Goal: Book appointment/travel/reservation

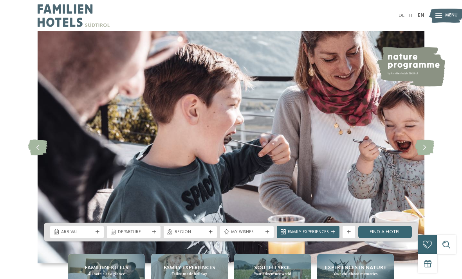
click at [399, 15] on link "DE" at bounding box center [402, 15] width 6 height 5
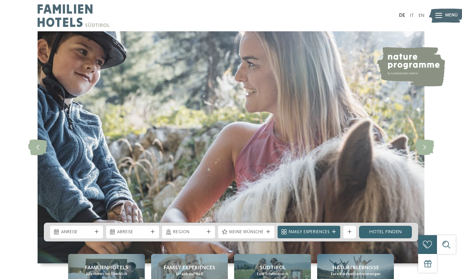
click at [208, 234] on icon at bounding box center [209, 232] width 4 height 4
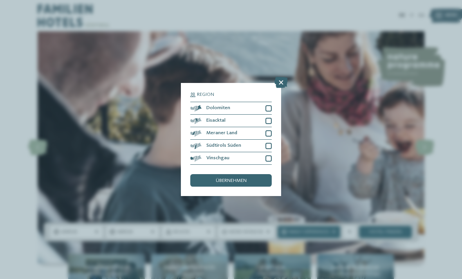
click at [271, 105] on div at bounding box center [269, 108] width 6 height 6
click at [237, 179] on span "übernehmen" at bounding box center [231, 181] width 31 height 5
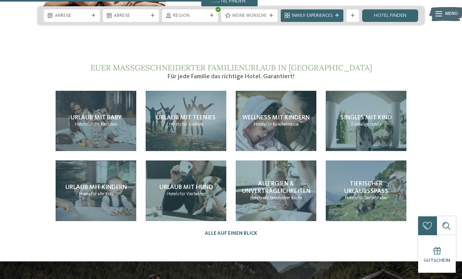
scroll to position [1309, 0]
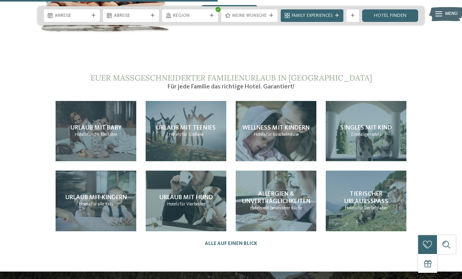
click at [179, 135] on span "Hotels" at bounding box center [175, 134] width 12 height 5
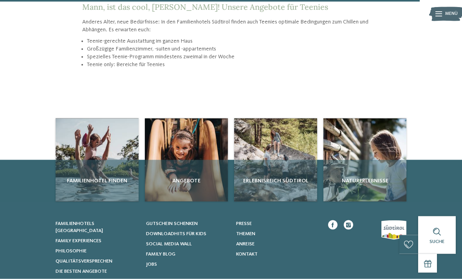
scroll to position [896, 0]
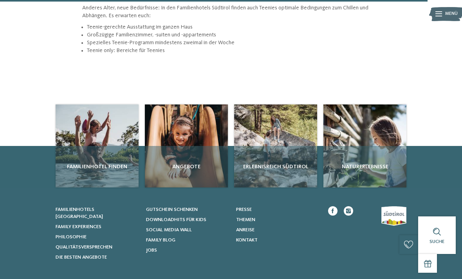
click at [110, 163] on span "Familienhotel finden" at bounding box center [97, 167] width 77 height 8
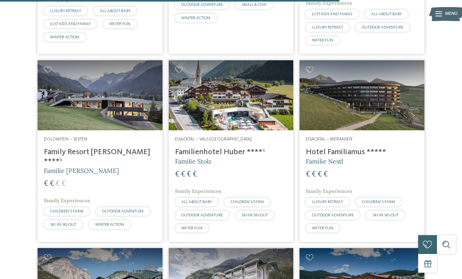
scroll to position [1480, 0]
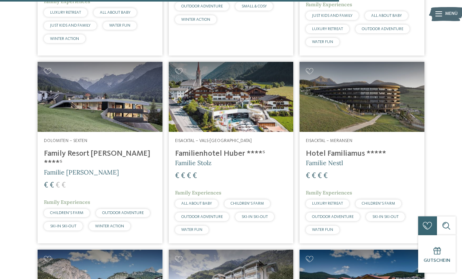
click at [373, 129] on img at bounding box center [362, 97] width 125 height 70
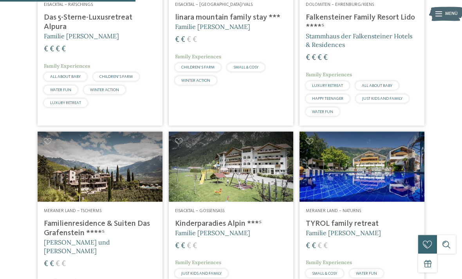
scroll to position [684, 0]
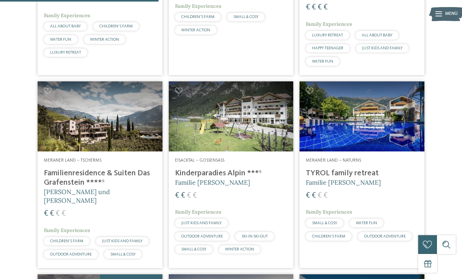
click at [342, 178] on h4 "TYROL family retreat" at bounding box center [362, 173] width 112 height 9
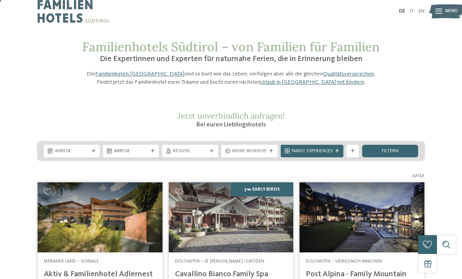
scroll to position [7, 0]
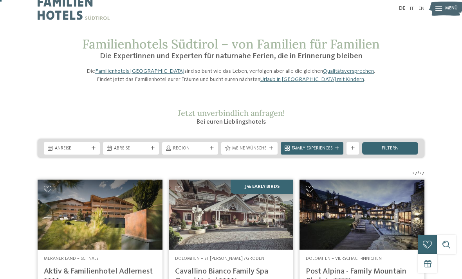
click at [212, 150] on icon at bounding box center [212, 148] width 4 height 4
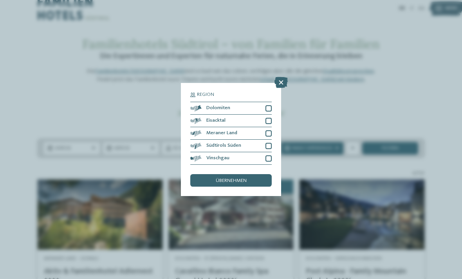
click at [249, 174] on div "übernehmen" at bounding box center [230, 180] width 81 height 13
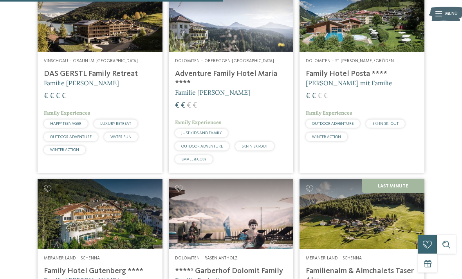
scroll to position [1035, 0]
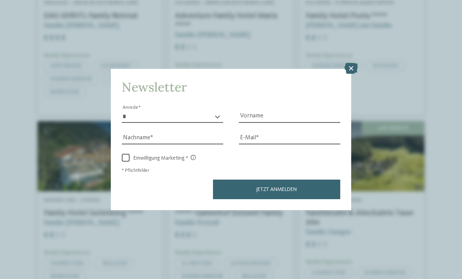
click at [351, 63] on icon at bounding box center [351, 68] width 13 height 11
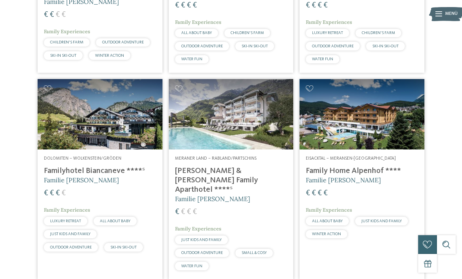
scroll to position [0, 0]
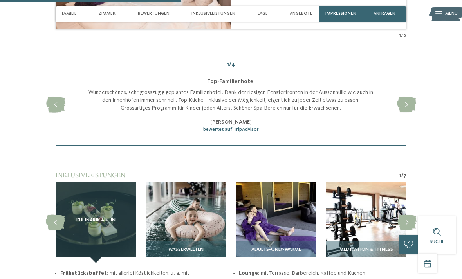
scroll to position [890, 0]
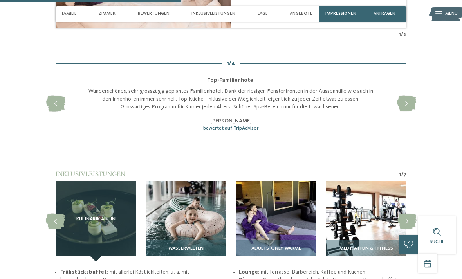
click at [199, 230] on img at bounding box center [186, 221] width 81 height 81
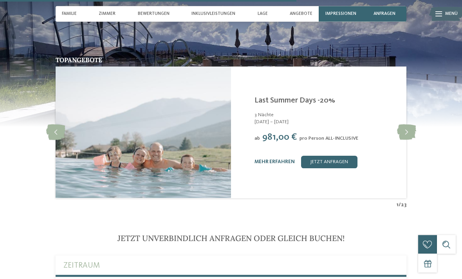
scroll to position [1436, 0]
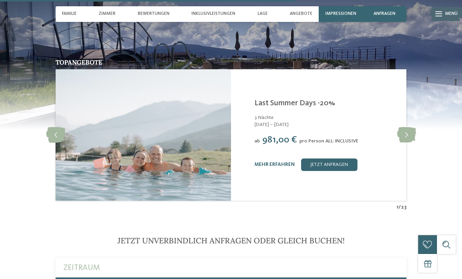
click at [407, 127] on icon at bounding box center [406, 135] width 19 height 16
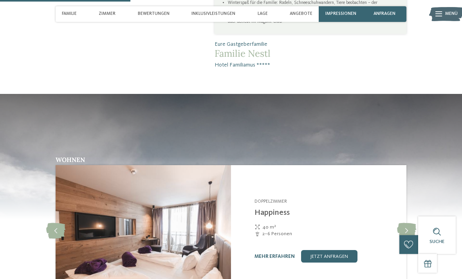
scroll to position [561, 0]
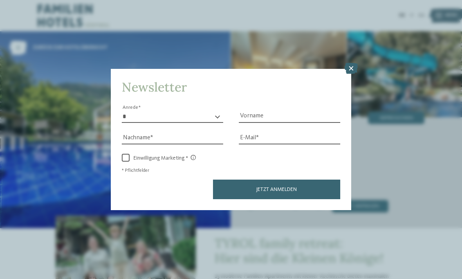
click at [350, 63] on icon at bounding box center [351, 68] width 13 height 11
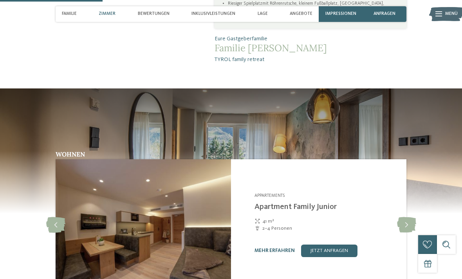
scroll to position [484, 0]
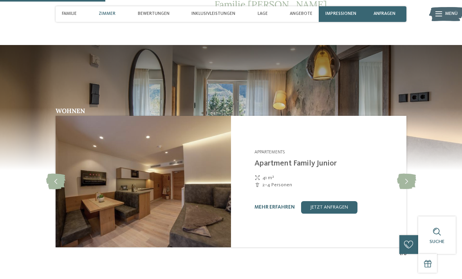
click at [405, 183] on icon at bounding box center [406, 182] width 19 height 16
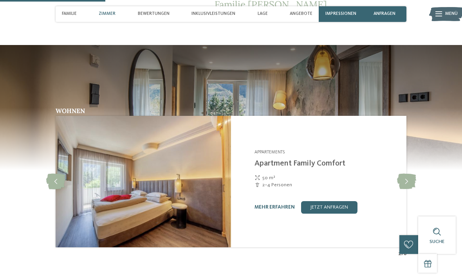
click at [408, 180] on icon at bounding box center [406, 182] width 19 height 16
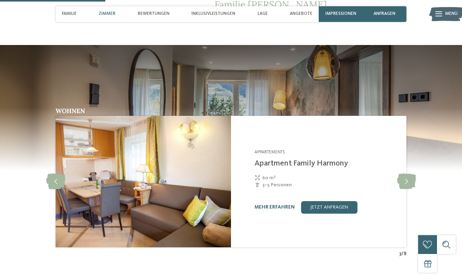
click at [408, 180] on icon at bounding box center [406, 182] width 19 height 16
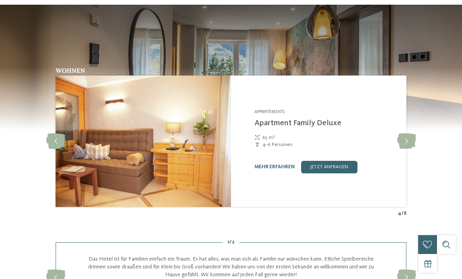
scroll to position [0, 0]
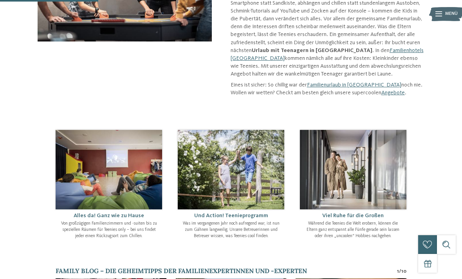
scroll to position [239, 0]
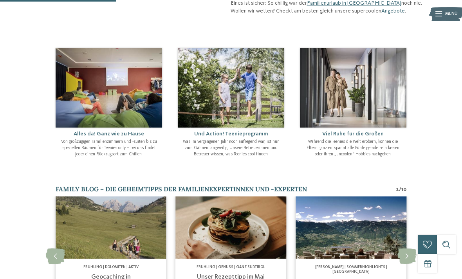
click at [406, 249] on icon at bounding box center [407, 257] width 19 height 16
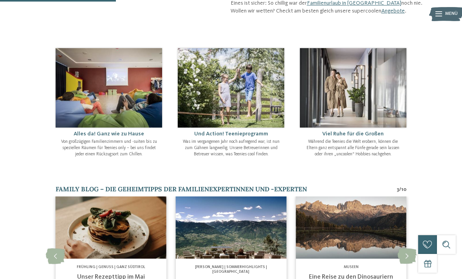
click at [409, 249] on icon at bounding box center [407, 257] width 19 height 16
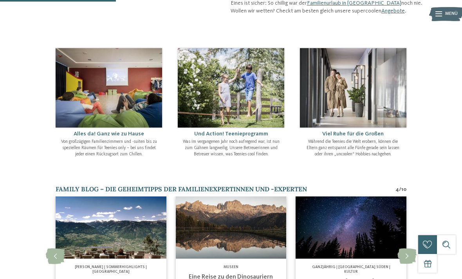
click at [413, 249] on icon at bounding box center [407, 257] width 19 height 16
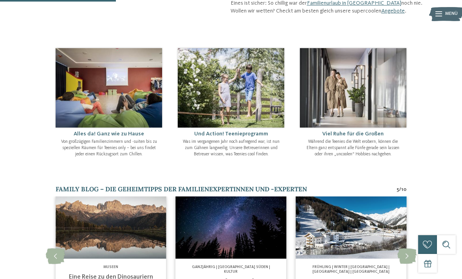
click at [413, 249] on icon at bounding box center [407, 257] width 19 height 16
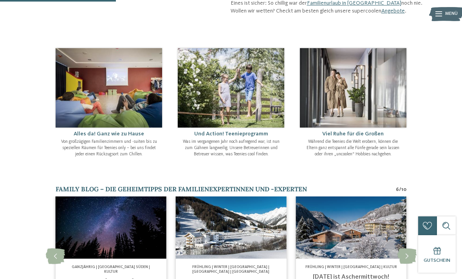
click at [413, 249] on icon at bounding box center [407, 257] width 19 height 16
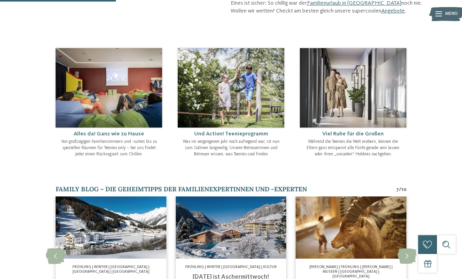
click at [412, 249] on icon at bounding box center [407, 257] width 19 height 16
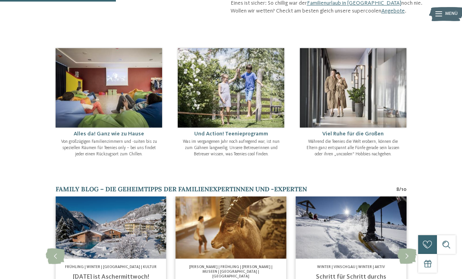
click at [412, 249] on icon at bounding box center [407, 257] width 19 height 16
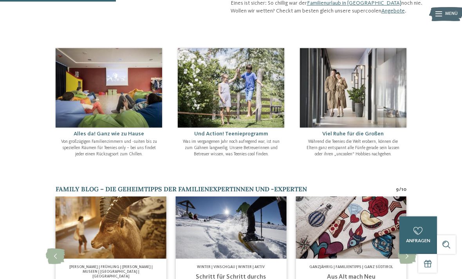
click at [412, 249] on icon at bounding box center [407, 257] width 19 height 16
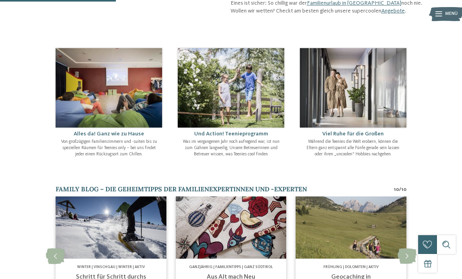
scroll to position [169, 0]
